Goal: Information Seeking & Learning: Learn about a topic

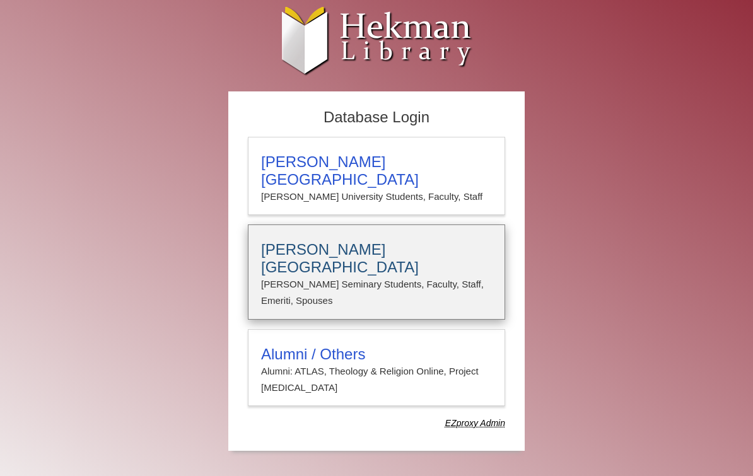
click at [457, 276] on p "Calvin Seminary Students, Faculty, Staff, Emeriti, Spouses" at bounding box center [376, 292] width 231 height 33
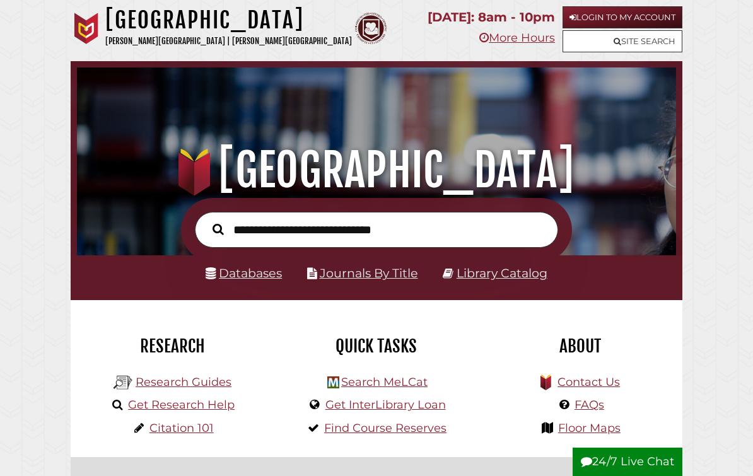
scroll to position [198, 593]
type input "**********"
click at [218, 230] on button "Search" at bounding box center [218, 229] width 24 height 17
